Goal: Task Accomplishment & Management: Complete application form

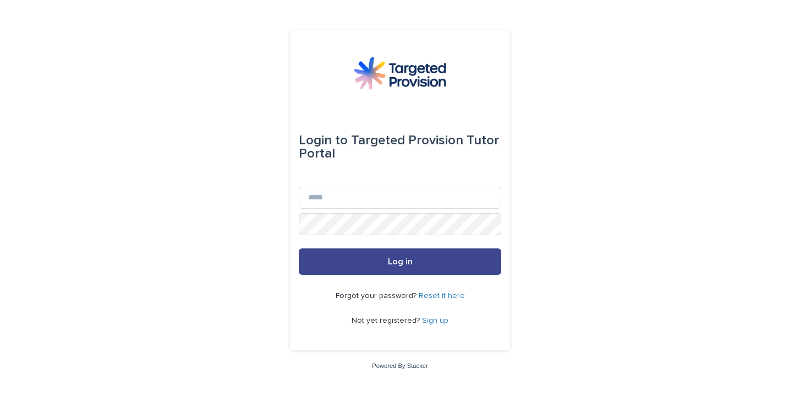
type input "**********"
click at [338, 260] on button "Log in" at bounding box center [400, 261] width 203 height 26
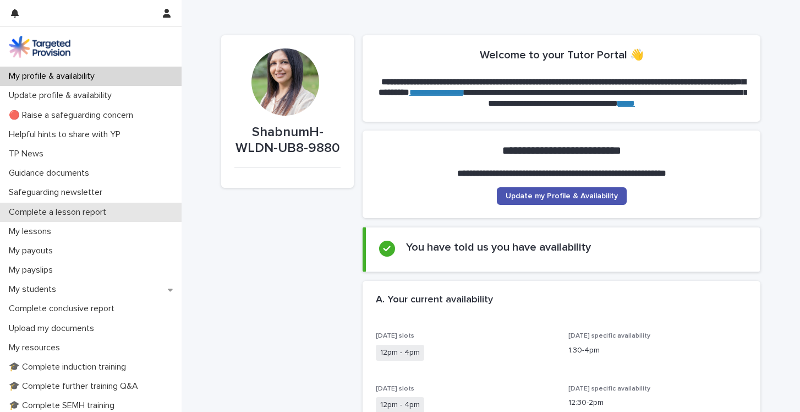
click at [116, 212] on div "Complete a lesson report" at bounding box center [91, 212] width 182 height 19
